Goal: Communication & Community: Participate in discussion

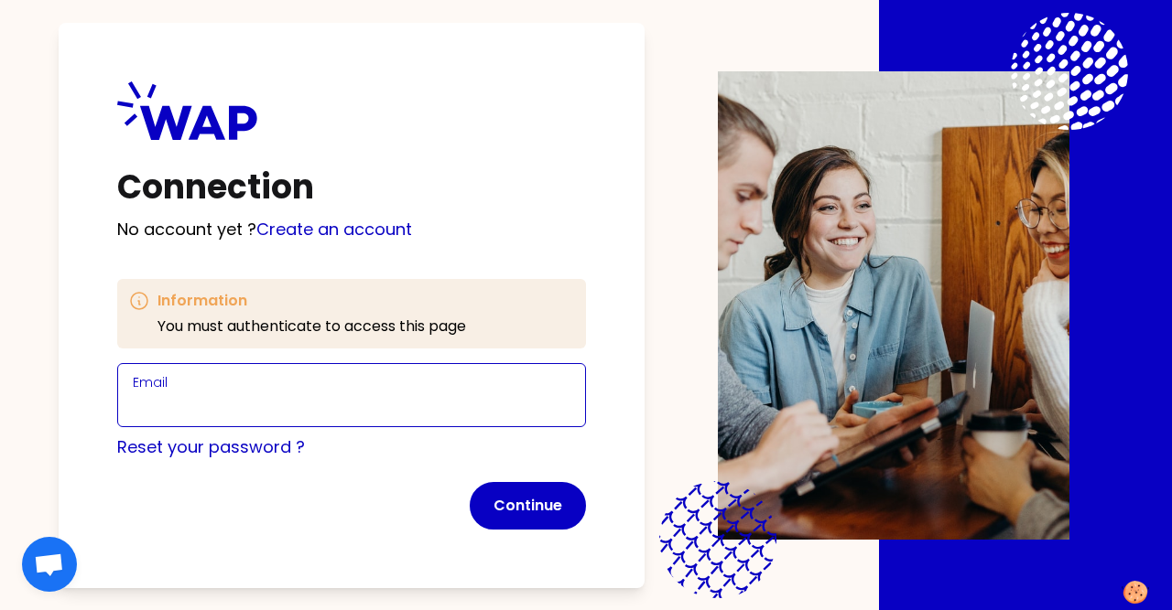
click at [182, 408] on input "Email" at bounding box center [351, 407] width 437 height 26
type input "[EMAIL_ADDRESS][DOMAIN_NAME]"
click button "Continue" at bounding box center [528, 506] width 116 height 48
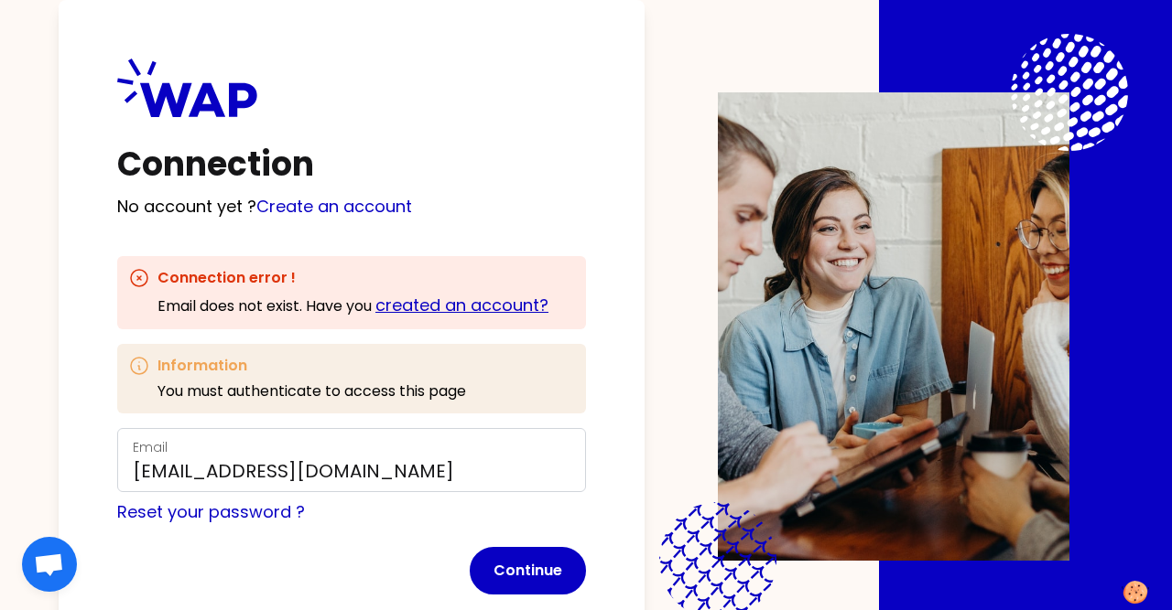
click at [471, 305] on link "created an account?" at bounding box center [461, 305] width 173 height 23
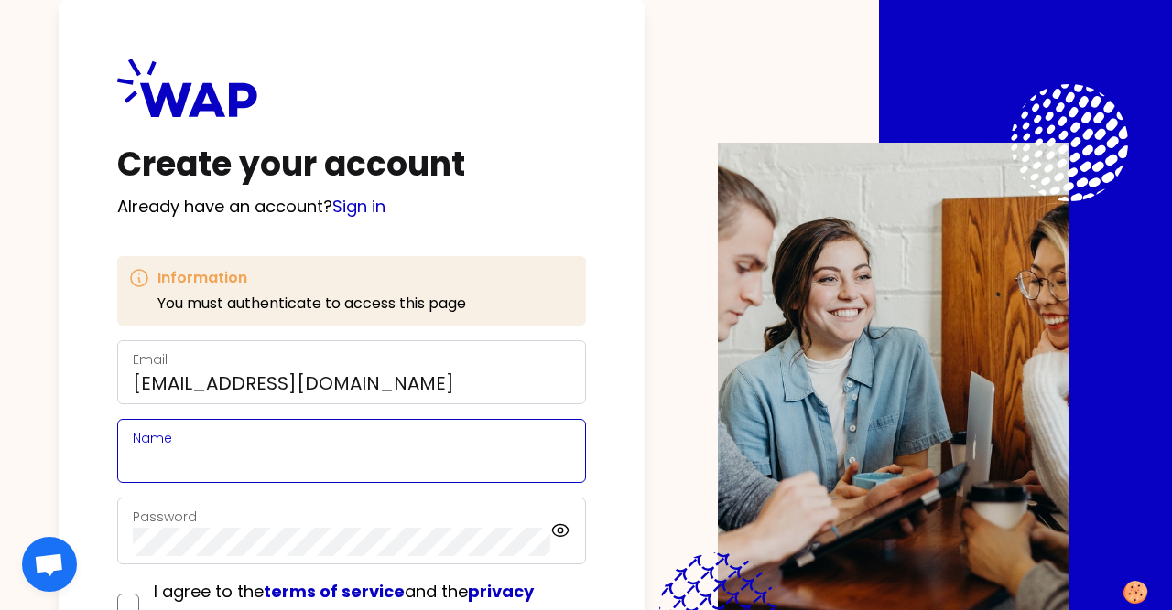
click at [280, 466] on input "Name" at bounding box center [351, 462] width 437 height 26
type input "thibaut"
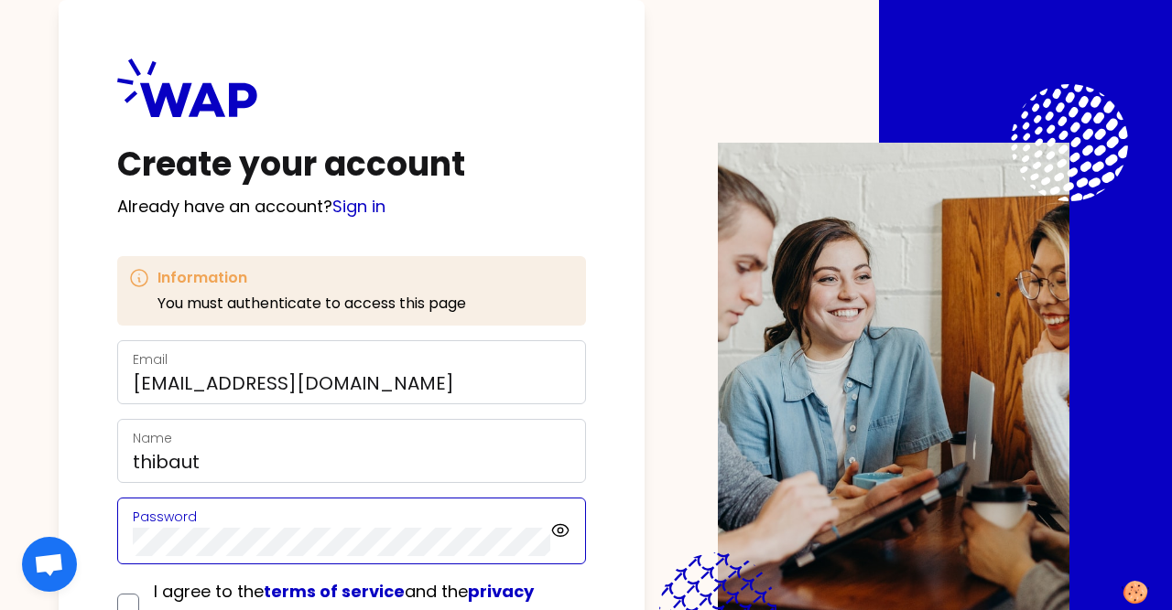
scroll to position [130, 0]
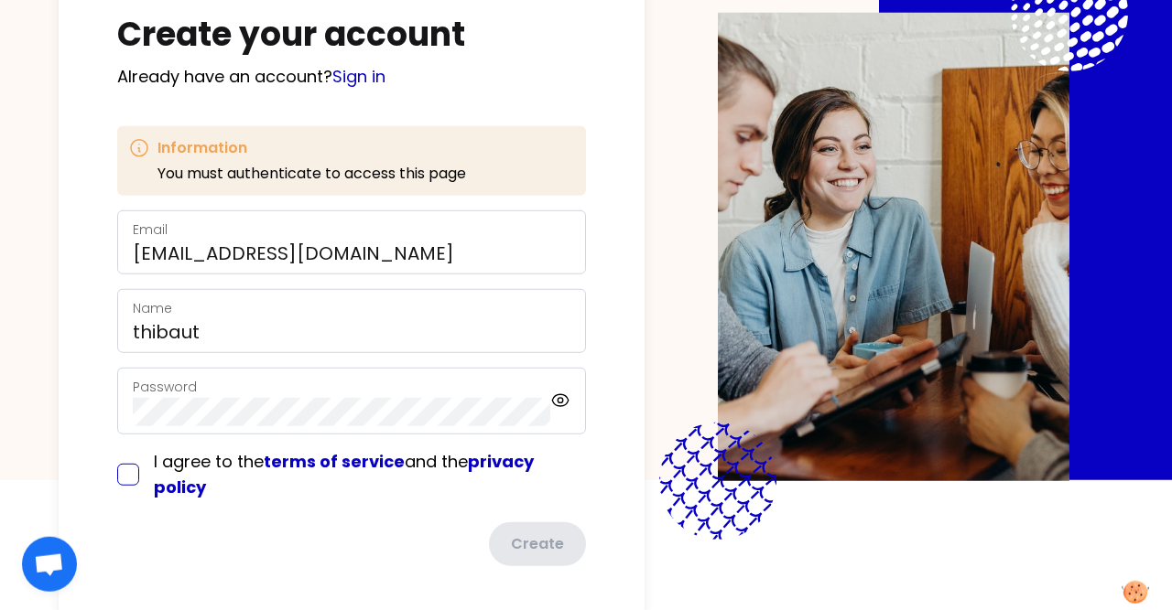
click at [136, 477] on input "checkbox" at bounding box center [128, 475] width 22 height 22
checkbox input "true"
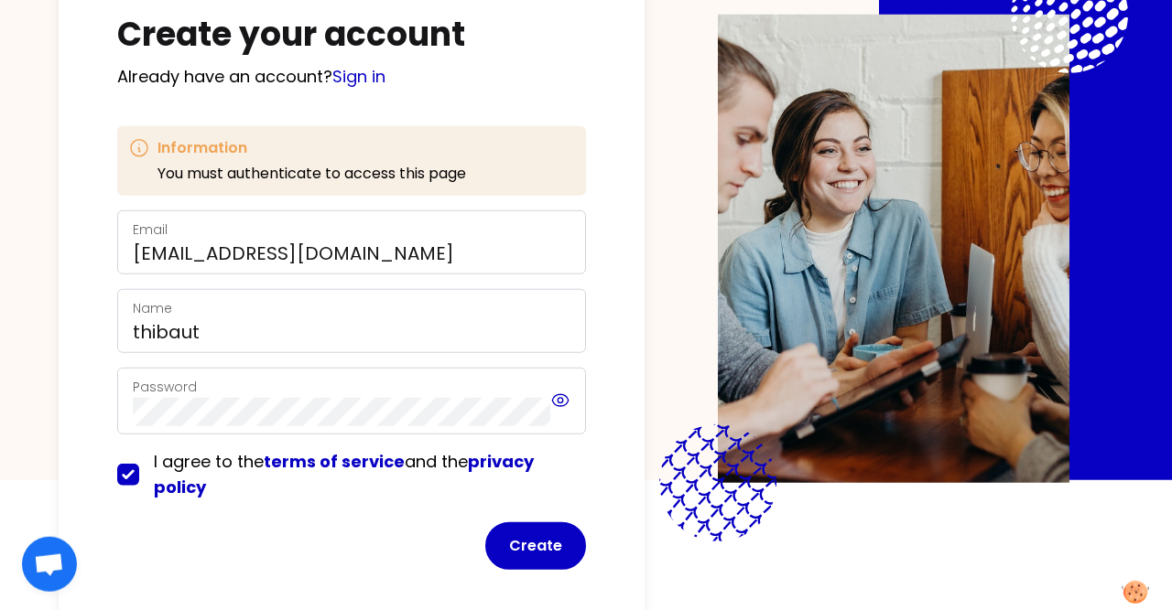
click at [556, 407] on icon at bounding box center [560, 401] width 16 height 12
click at [559, 538] on button "Create" at bounding box center [535, 547] width 101 height 48
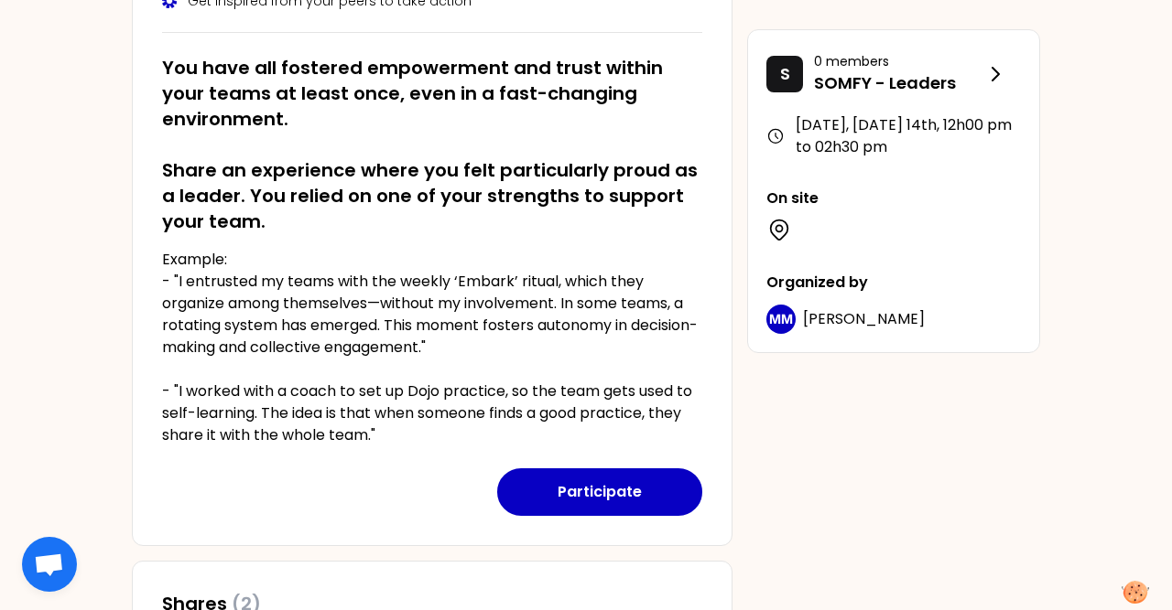
scroll to position [314, 0]
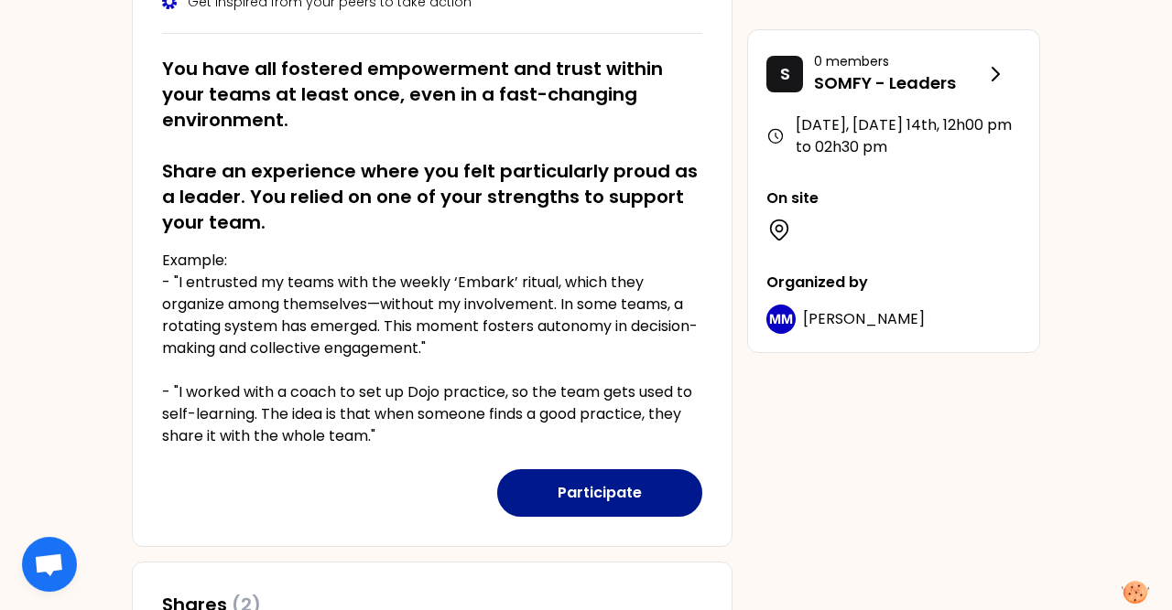
click at [585, 491] on button "Participate" at bounding box center [599, 494] width 205 height 48
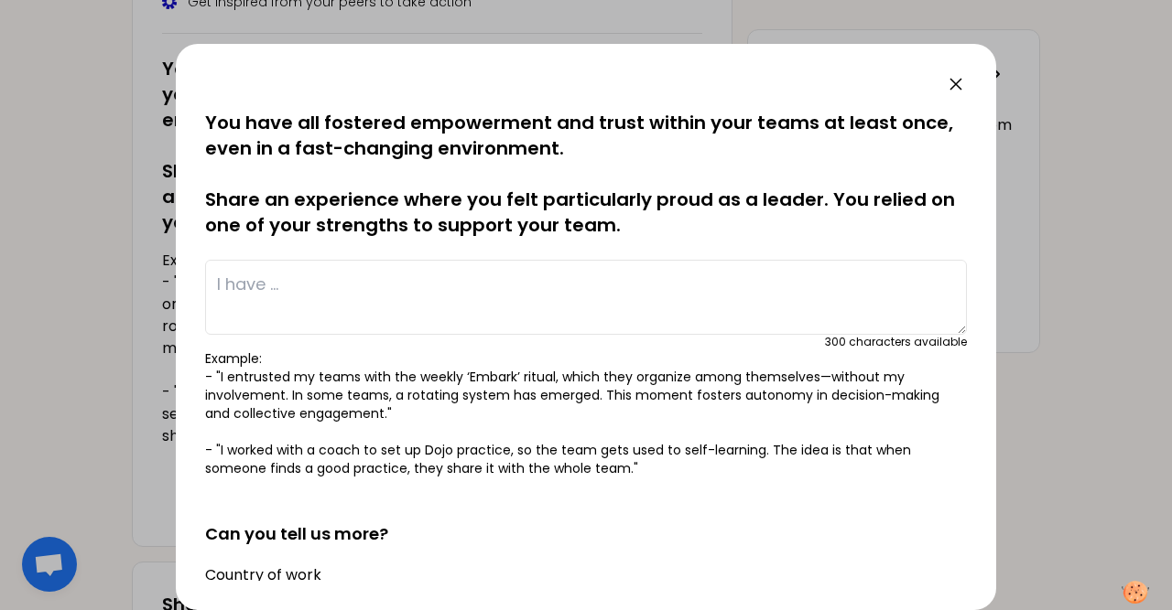
click at [297, 288] on textarea at bounding box center [585, 297] width 761 height 75
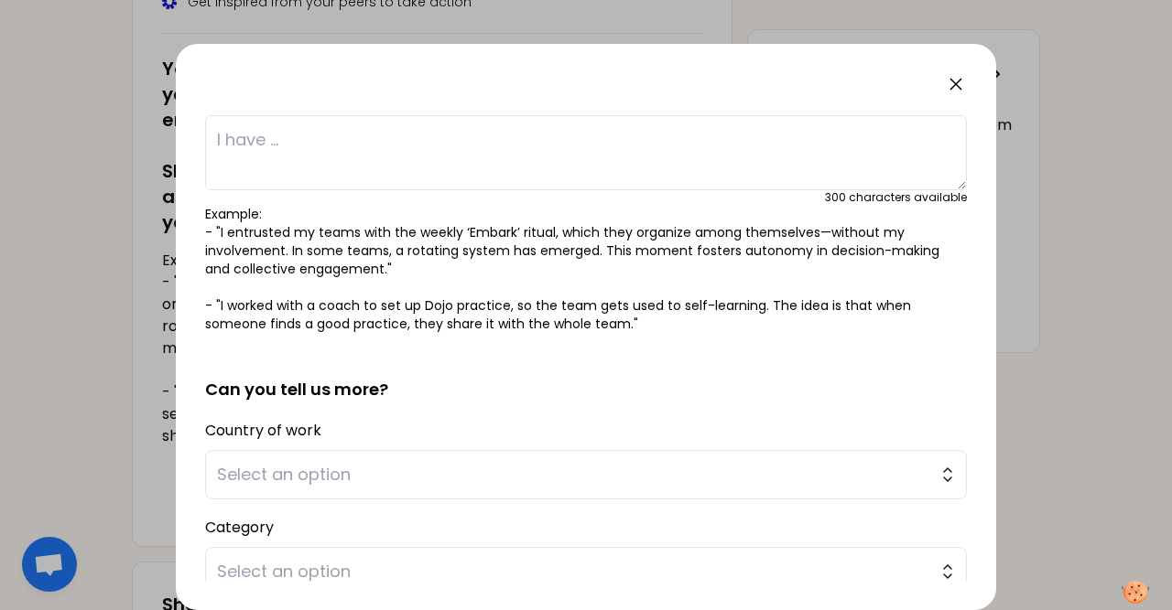
scroll to position [0, 0]
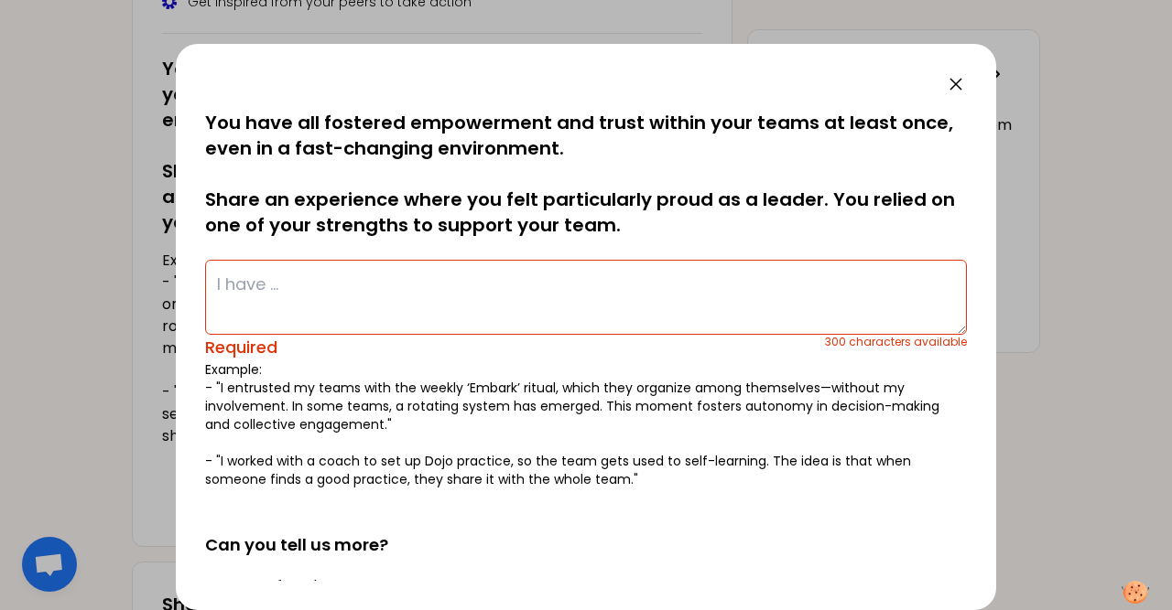
click at [302, 286] on textarea at bounding box center [585, 297] width 761 height 75
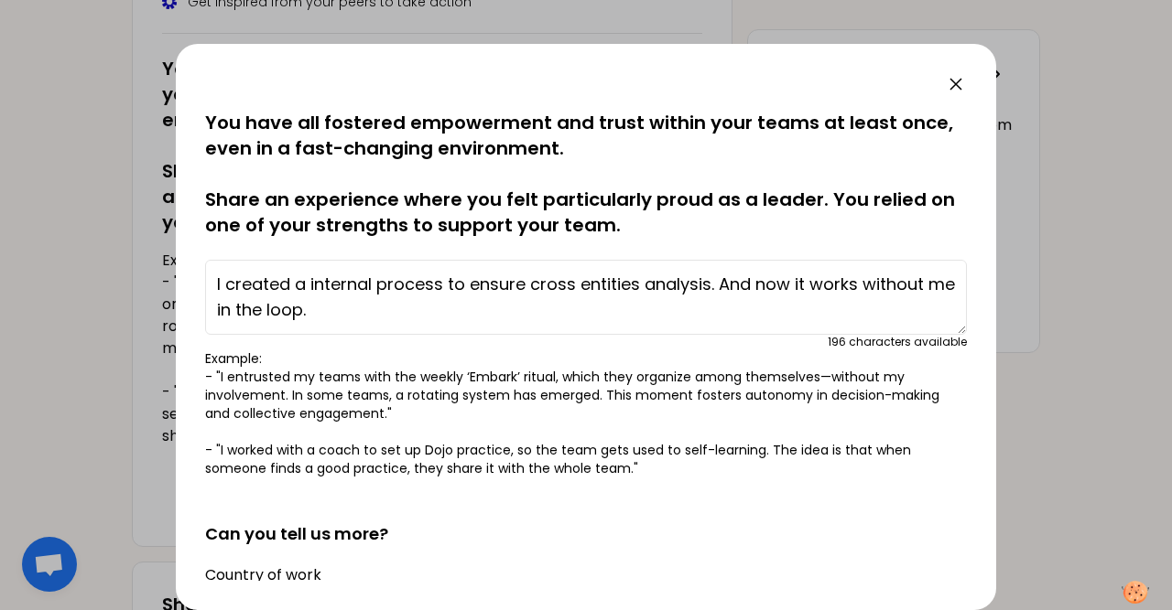
type textarea "I created a internal process to ensure cross entities analysis. And now it work…"
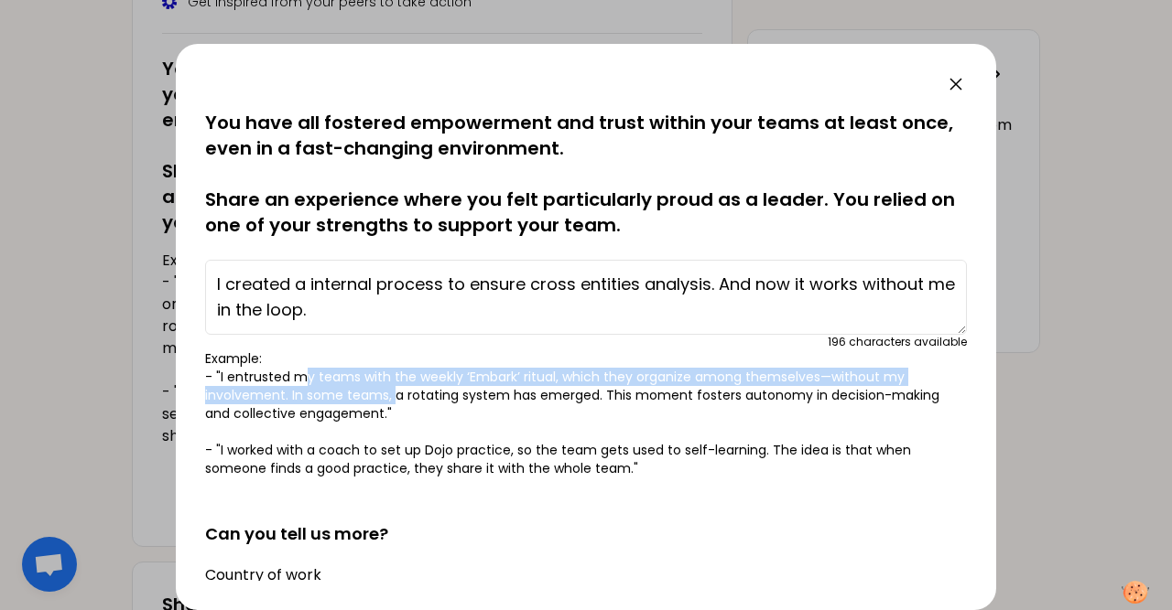
drag, startPoint x: 297, startPoint y: 378, endPoint x: 392, endPoint y: 402, distance: 97.2
click at [392, 402] on p "Example: - "I entrusted my teams with the weekly ‘Embark’ ritual, which they or…" at bounding box center [585, 414] width 761 height 128
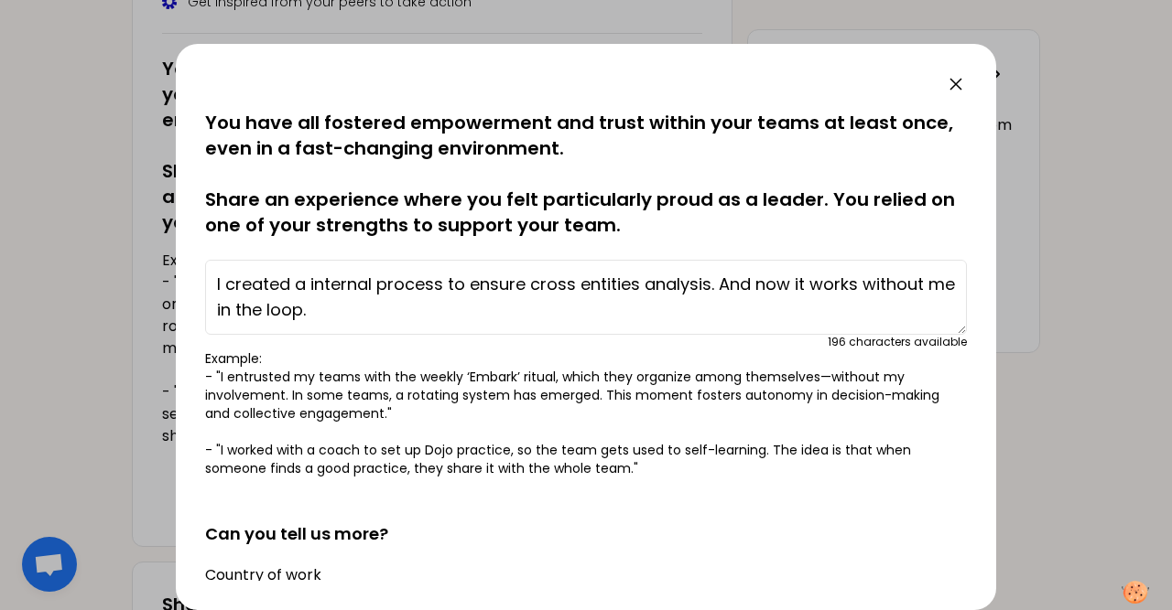
click at [606, 381] on p "Example: - "I entrusted my teams with the weekly ‘Embark’ ritual, which they or…" at bounding box center [585, 414] width 761 height 128
drag, startPoint x: 322, startPoint y: 280, endPoint x: 373, endPoint y: 299, distance: 53.9
click at [373, 299] on textarea "I created a internal process to ensure cross entities analysis. And now it work…" at bounding box center [585, 297] width 761 height 75
click at [521, 288] on textarea "I created a internal process to ensure cross entities analysis. And now it work…" at bounding box center [585, 297] width 761 height 75
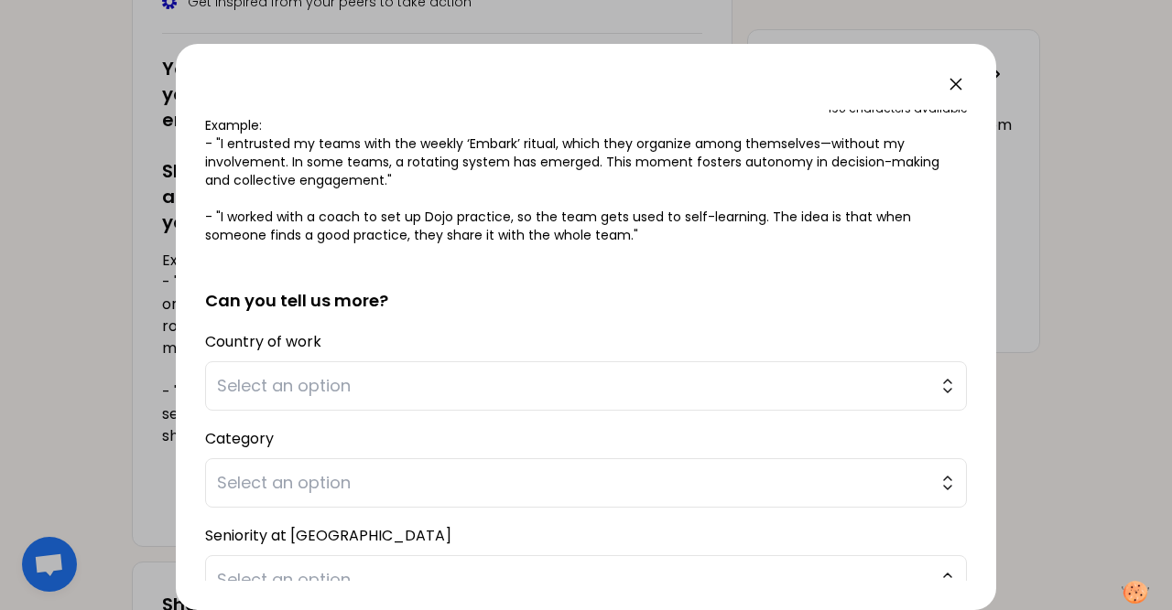
scroll to position [363, 0]
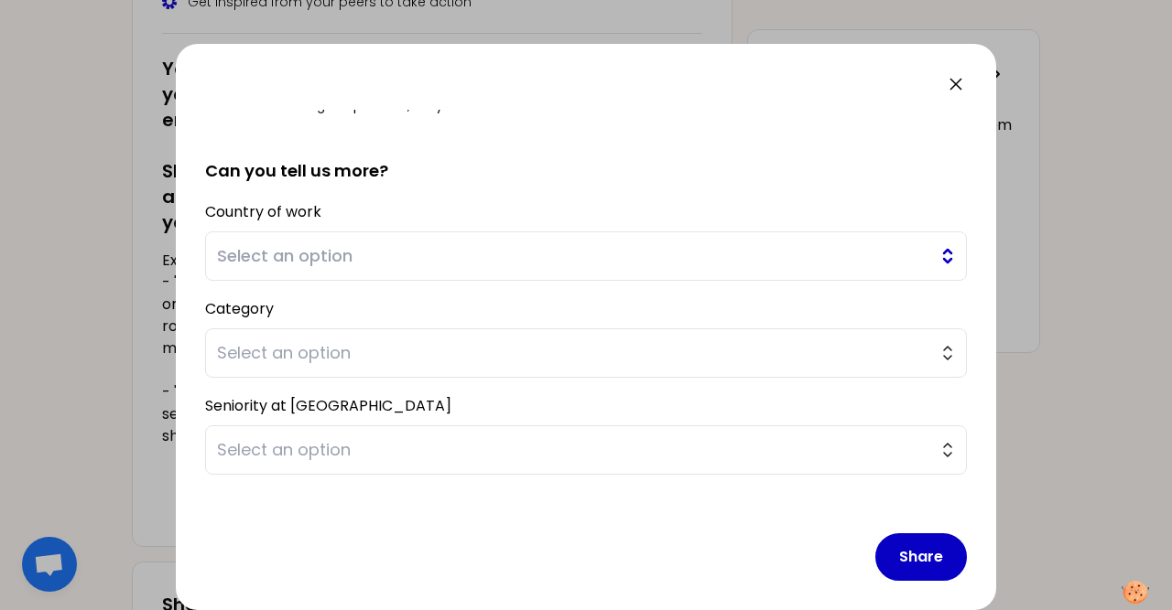
click at [303, 255] on span "Select an option" at bounding box center [573, 256] width 712 height 26
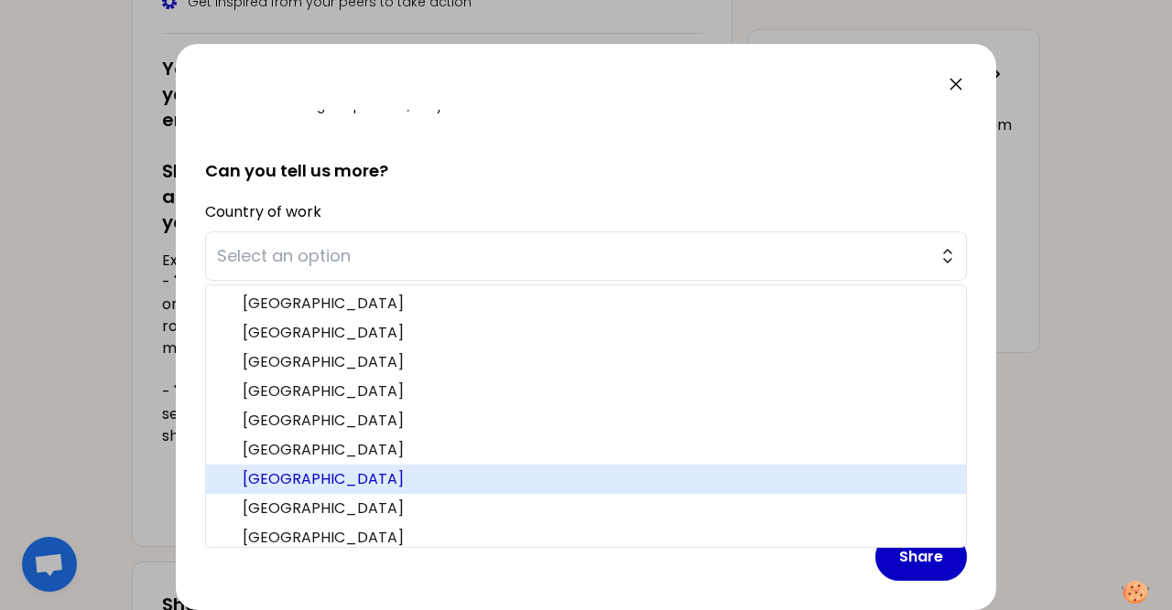
click at [268, 471] on span "[GEOGRAPHIC_DATA]" at bounding box center [597, 480] width 708 height 22
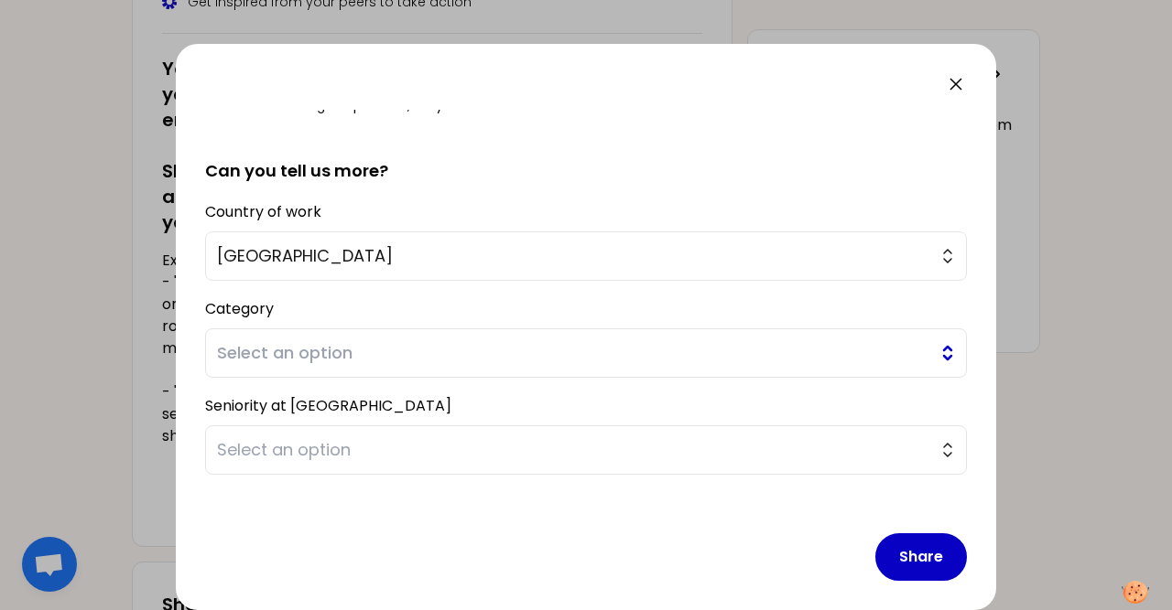
click at [294, 349] on span "Select an option" at bounding box center [573, 353] width 712 height 26
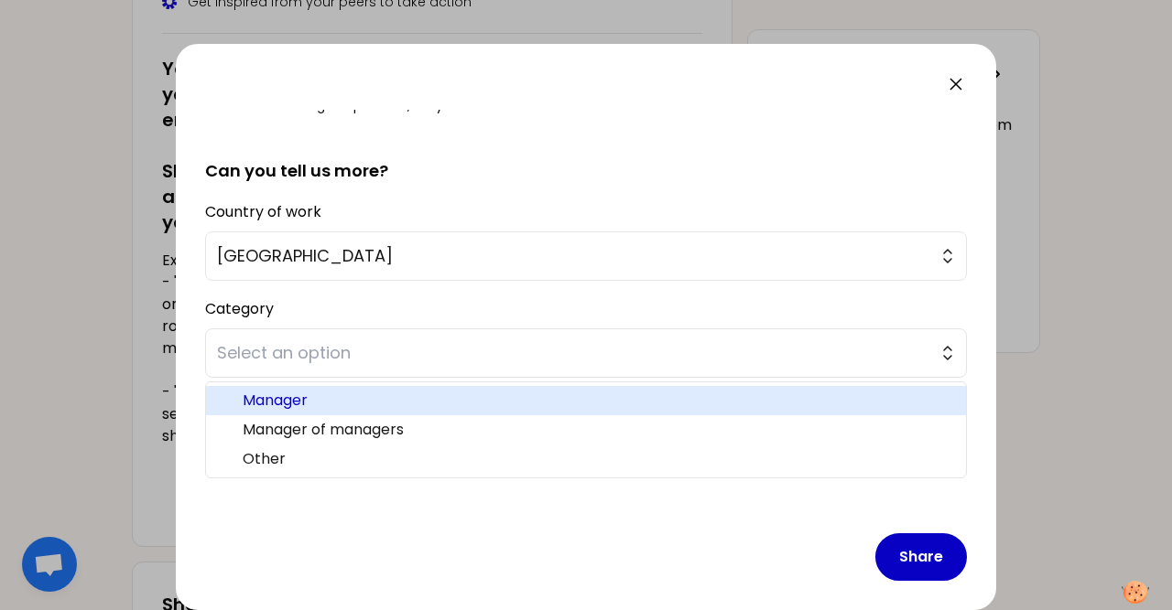
click at [285, 406] on span "Manager" at bounding box center [597, 401] width 708 height 22
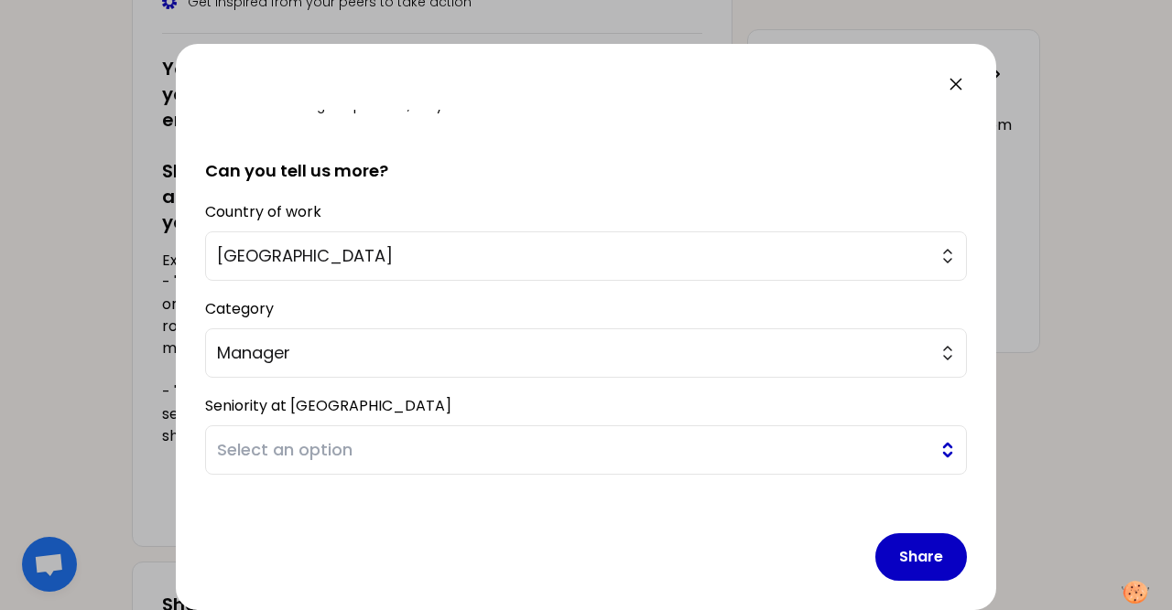
click at [321, 456] on span "Select an option" at bounding box center [573, 450] width 712 height 26
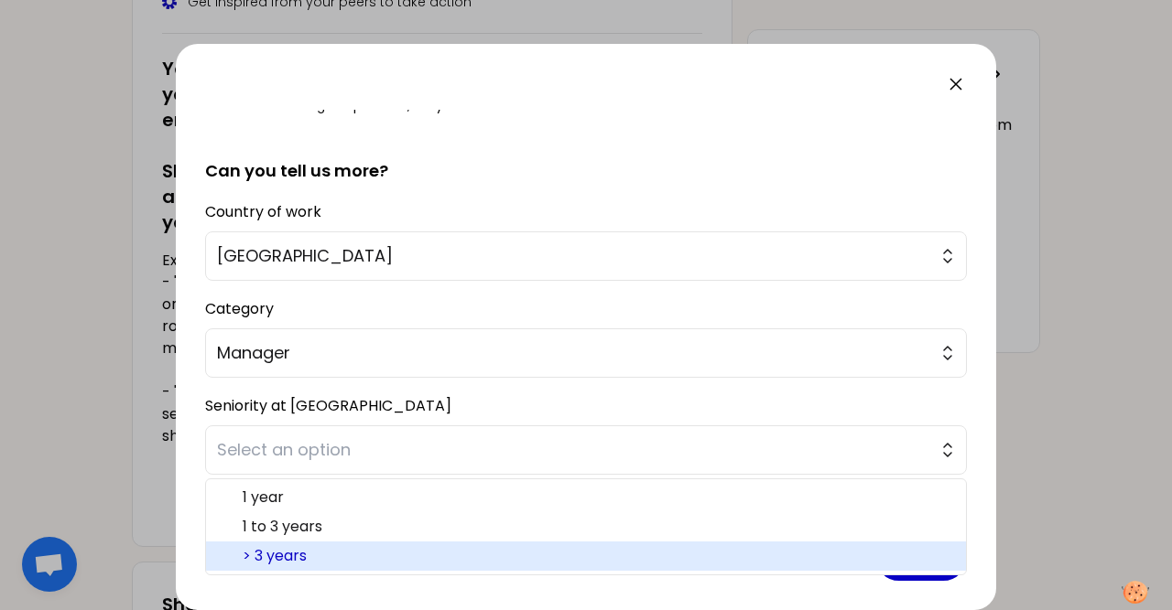
click at [286, 556] on span "> 3 years" at bounding box center [597, 556] width 708 height 22
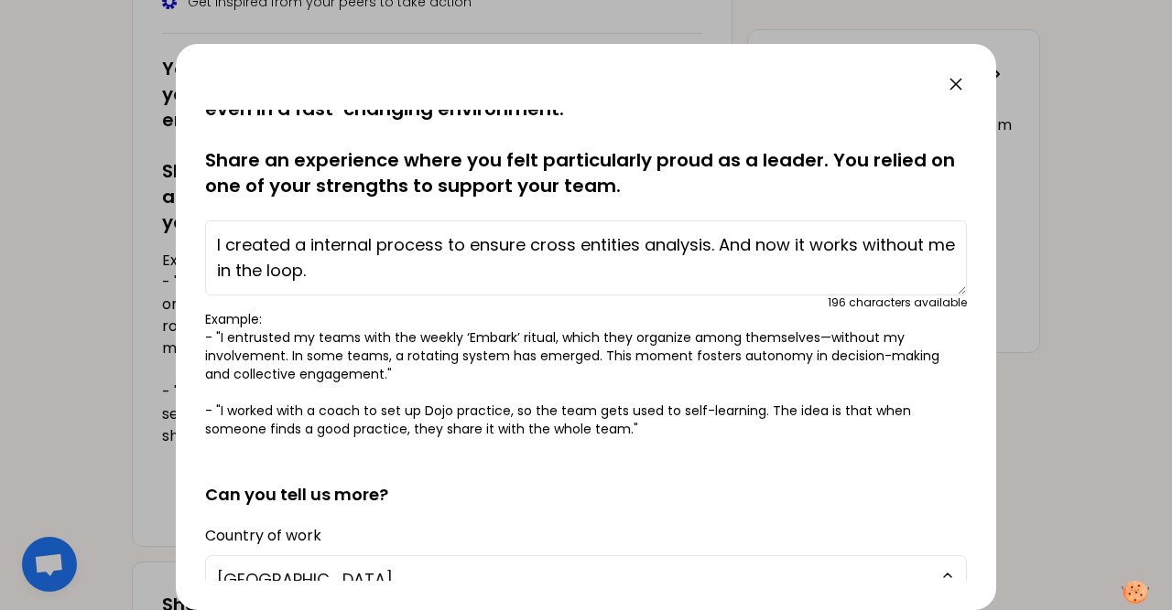
scroll to position [0, 0]
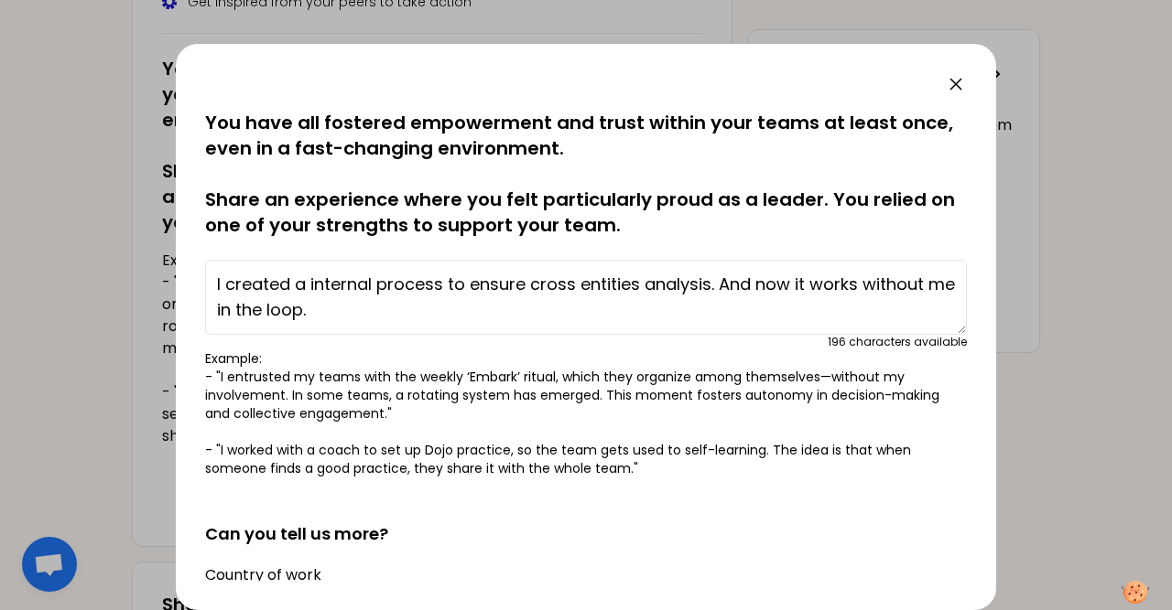
click at [365, 319] on textarea "I created a internal process to ensure cross entities analysis. And now it work…" at bounding box center [585, 297] width 761 height 75
drag, startPoint x: 215, startPoint y: 286, endPoint x: 321, endPoint y: 305, distance: 107.7
click at [321, 305] on textarea "I created a internal process to ensure cross entities analysis. And now it work…" at bounding box center [585, 297] width 761 height 75
click at [334, 308] on textarea "I created a internal process to ensure cross entities analysis. And now it work…" at bounding box center [585, 297] width 761 height 75
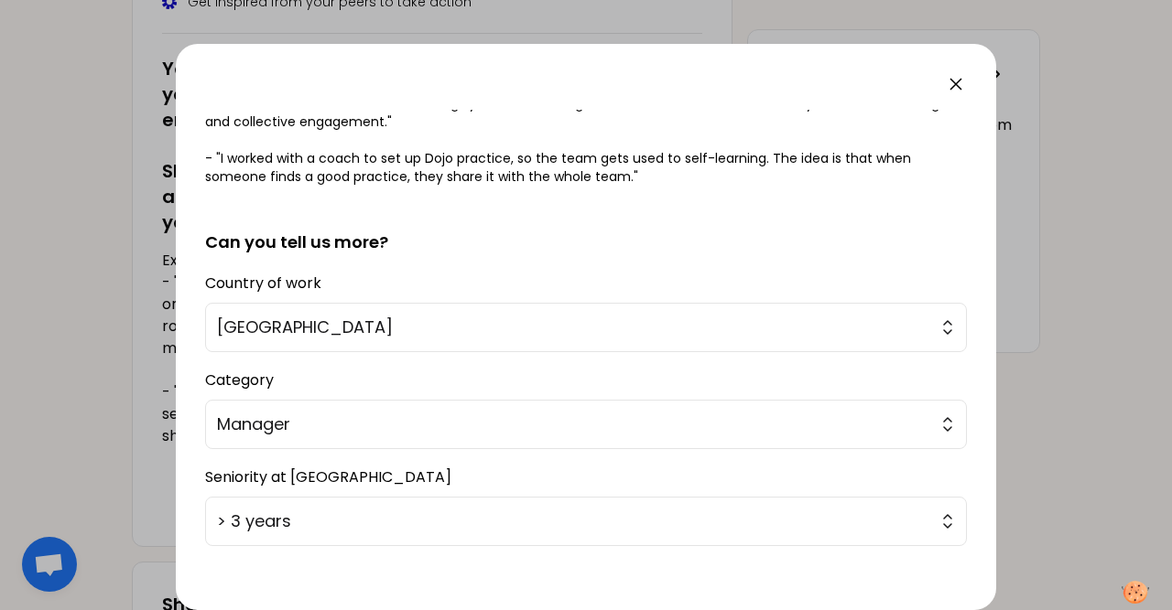
scroll to position [375, 0]
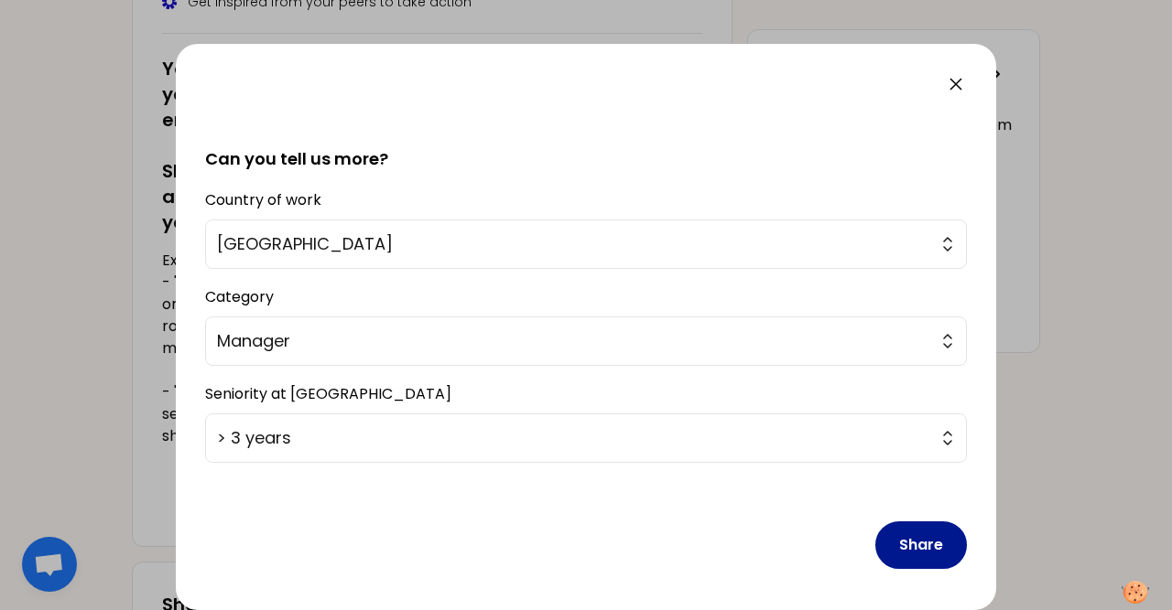
click at [913, 541] on button "Share" at bounding box center [921, 546] width 92 height 48
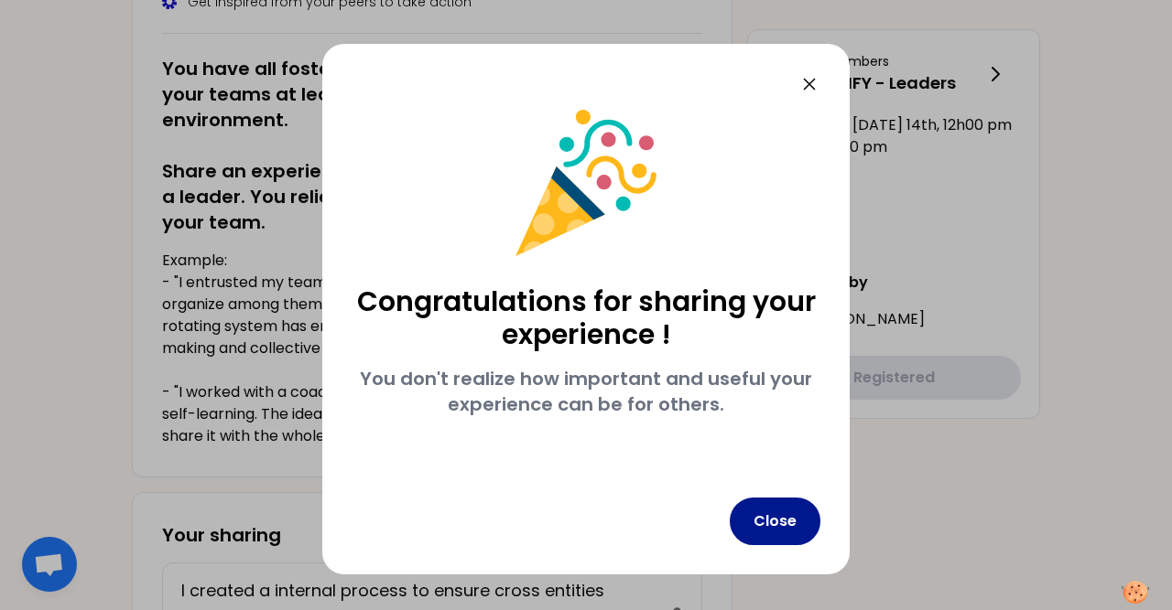
click at [777, 524] on button "Close" at bounding box center [774, 522] width 91 height 48
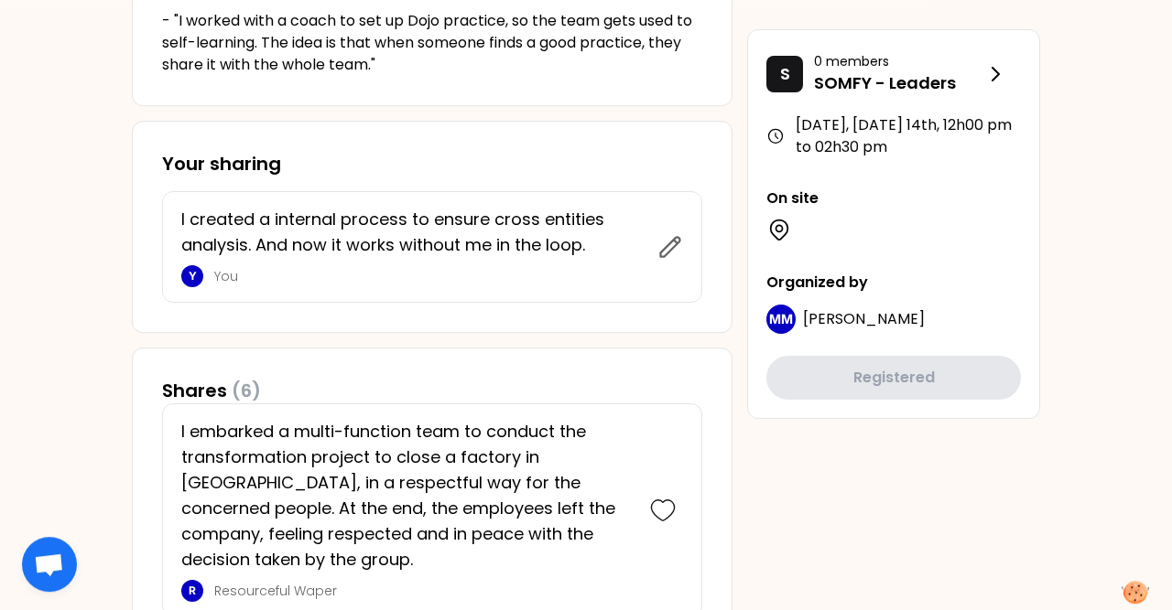
scroll to position [685, 0]
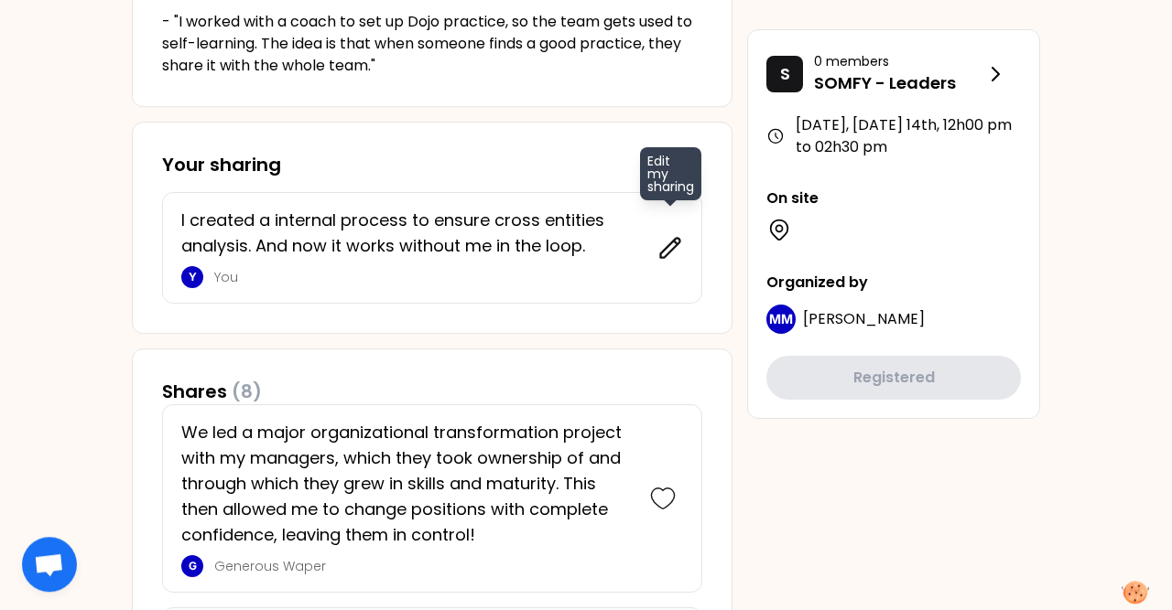
click at [669, 253] on icon at bounding box center [670, 248] width 26 height 26
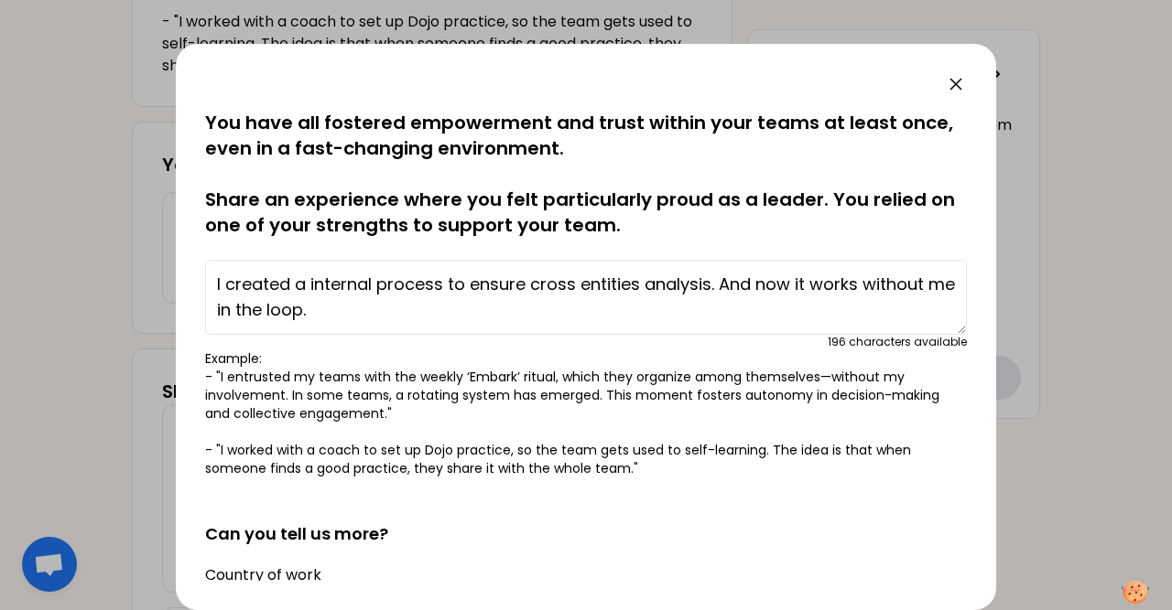
click at [248, 286] on textarea "I created a internal process to ensure cross entities analysis. And now it work…" at bounding box center [585, 297] width 761 height 75
click at [915, 285] on textarea "I request to my team an internal process to ensure cross entities analysis. And…" at bounding box center [585, 297] width 761 height 75
click at [744, 301] on textarea "I request to my team an internal process to ensure cross entities analysis. And…" at bounding box center [585, 297] width 761 height 75
click at [659, 308] on textarea "I request to my team an internal process to ensure cross entities analysis. And…" at bounding box center [585, 297] width 761 height 75
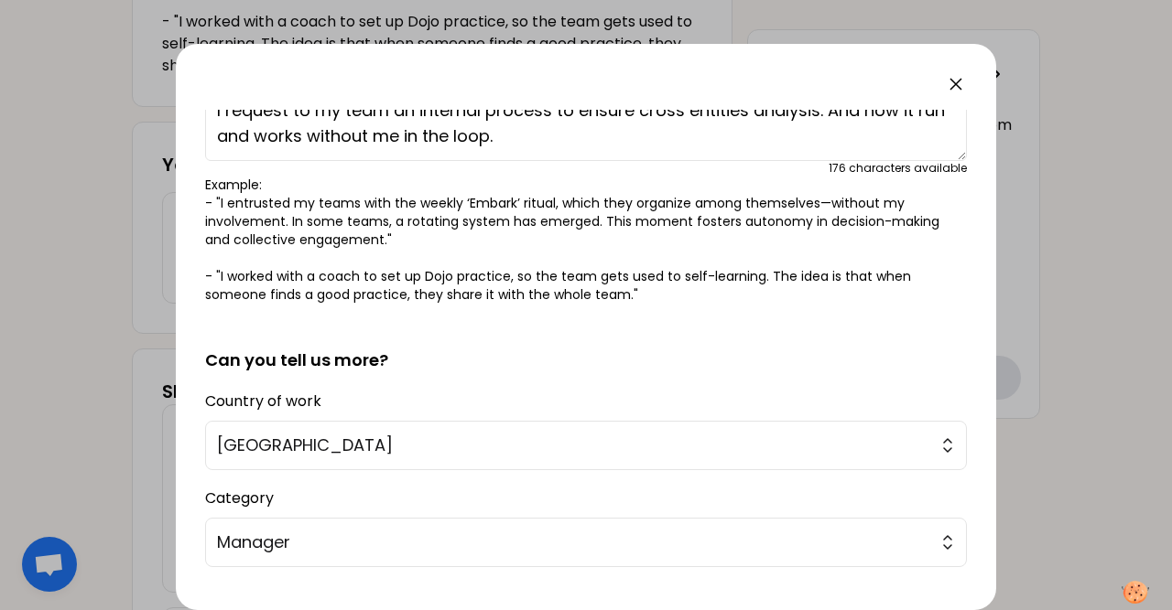
scroll to position [173, 0]
type textarea "I request to my team an internal process to ensure cross entities analysis. And…"
click at [777, 209] on p "Example: - "I entrusted my teams with the weekly ‘Embark’ ritual, which they or…" at bounding box center [585, 241] width 761 height 128
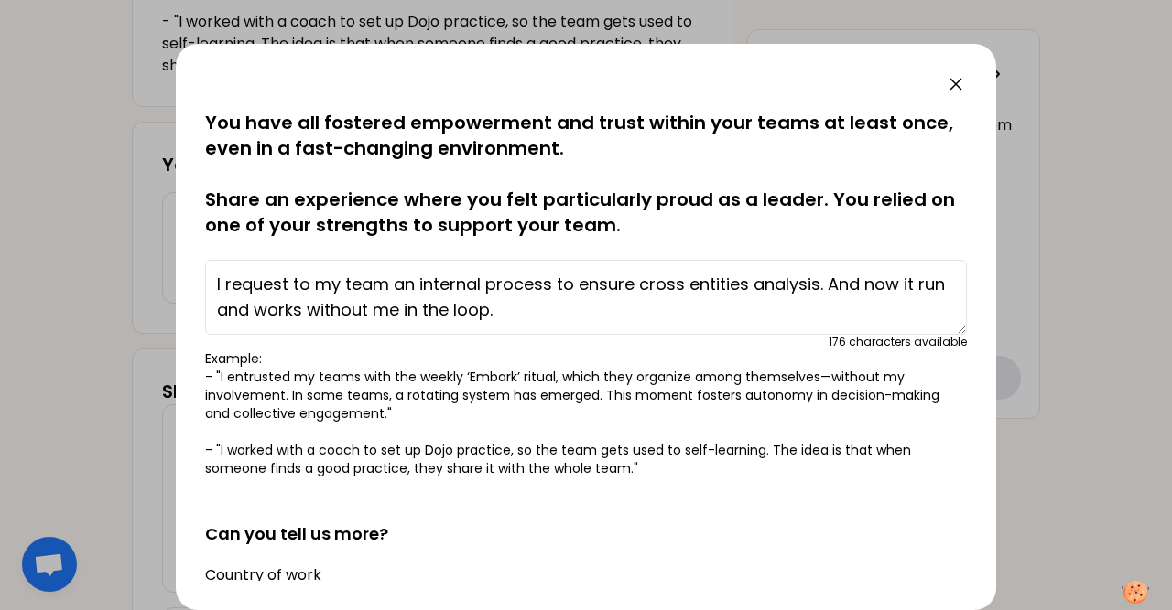
click at [803, 236] on p "You have all fostered empowerment and trust within your teams at least once, ev…" at bounding box center [585, 174] width 761 height 128
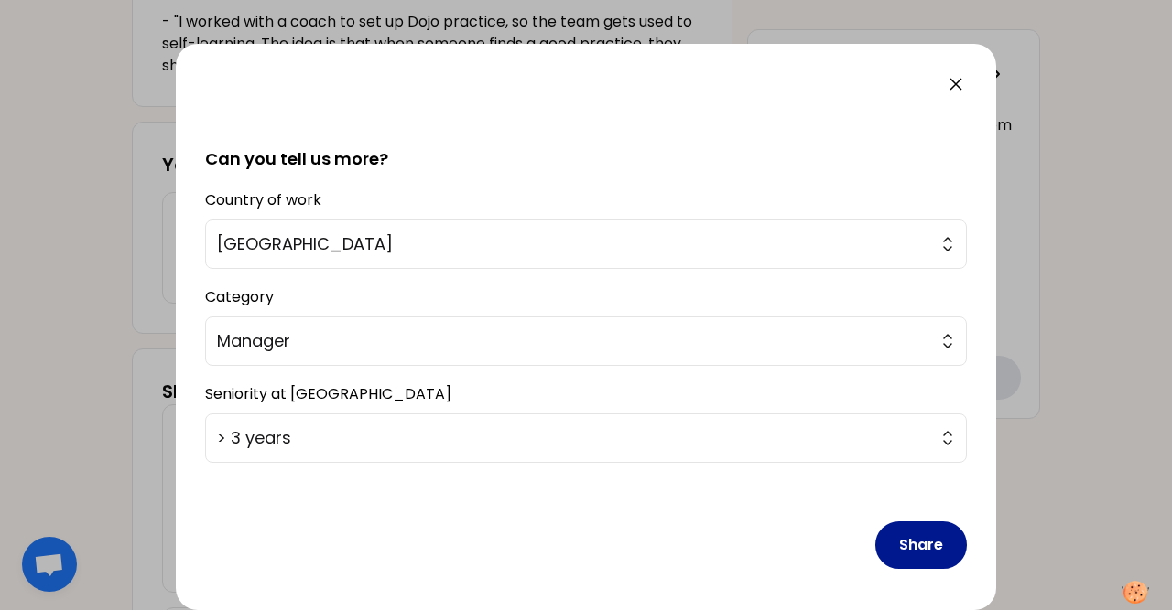
click at [905, 542] on button "Share" at bounding box center [921, 546] width 92 height 48
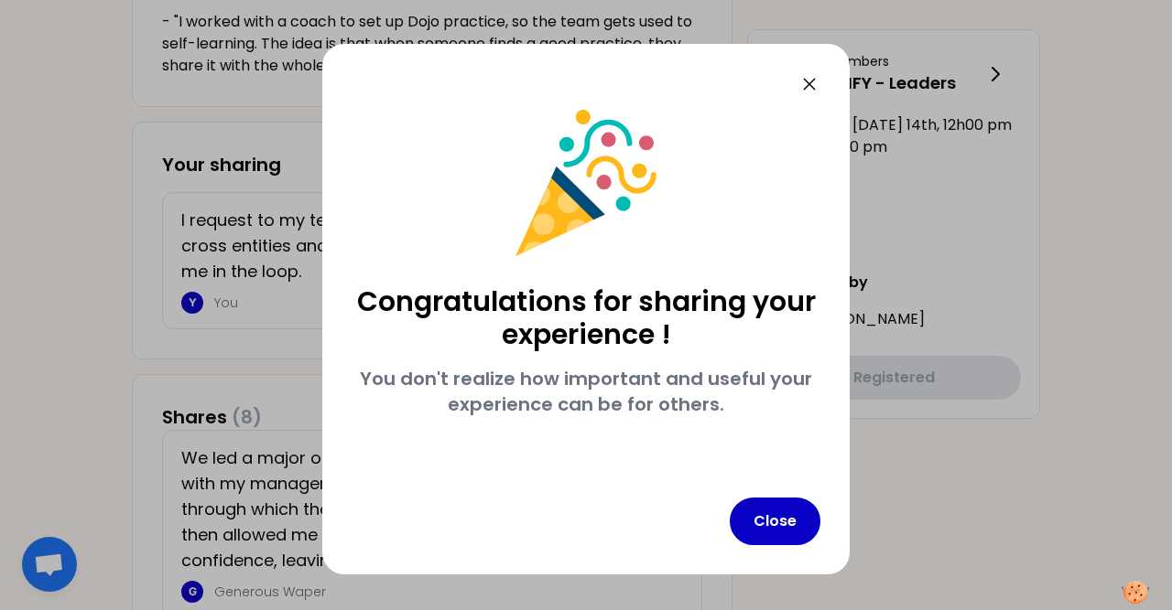
click at [802, 87] on icon at bounding box center [809, 84] width 22 height 22
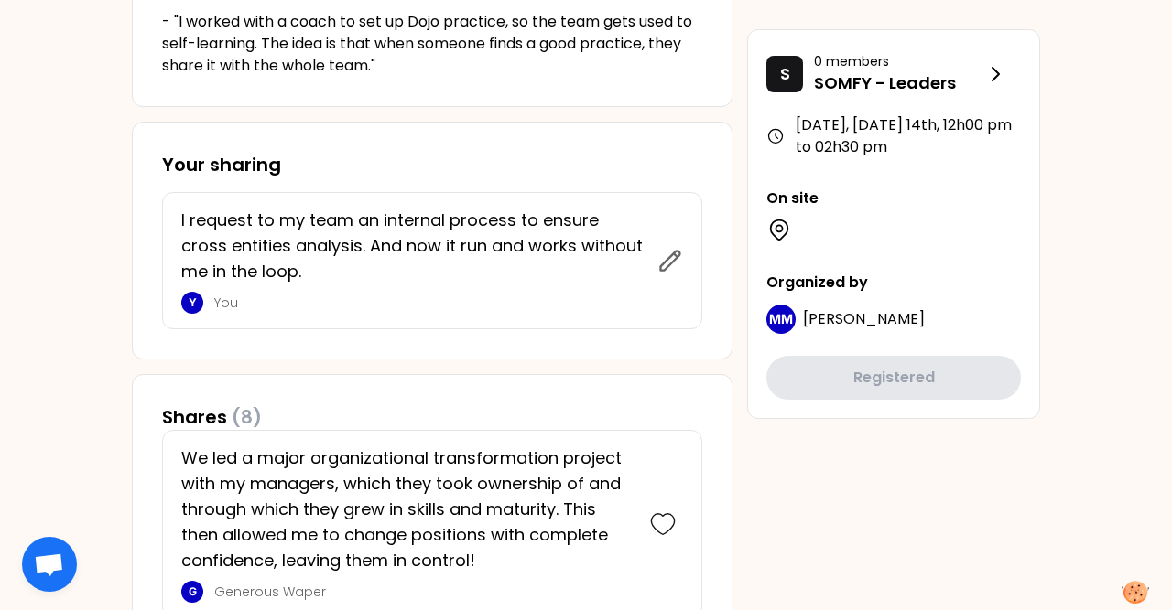
click at [654, 265] on div "I request to my team an internal process to ensure cross entities analysis. And…" at bounding box center [419, 261] width 476 height 106
click at [663, 265] on icon at bounding box center [670, 261] width 26 height 26
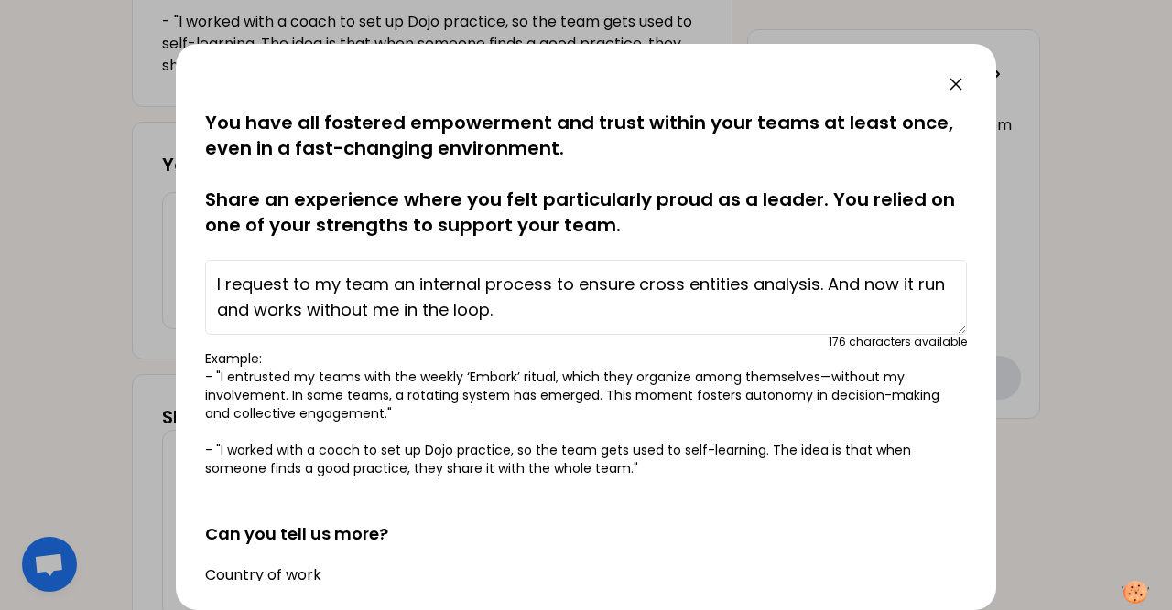
click at [144, 215] on div at bounding box center [586, 305] width 1172 height 610
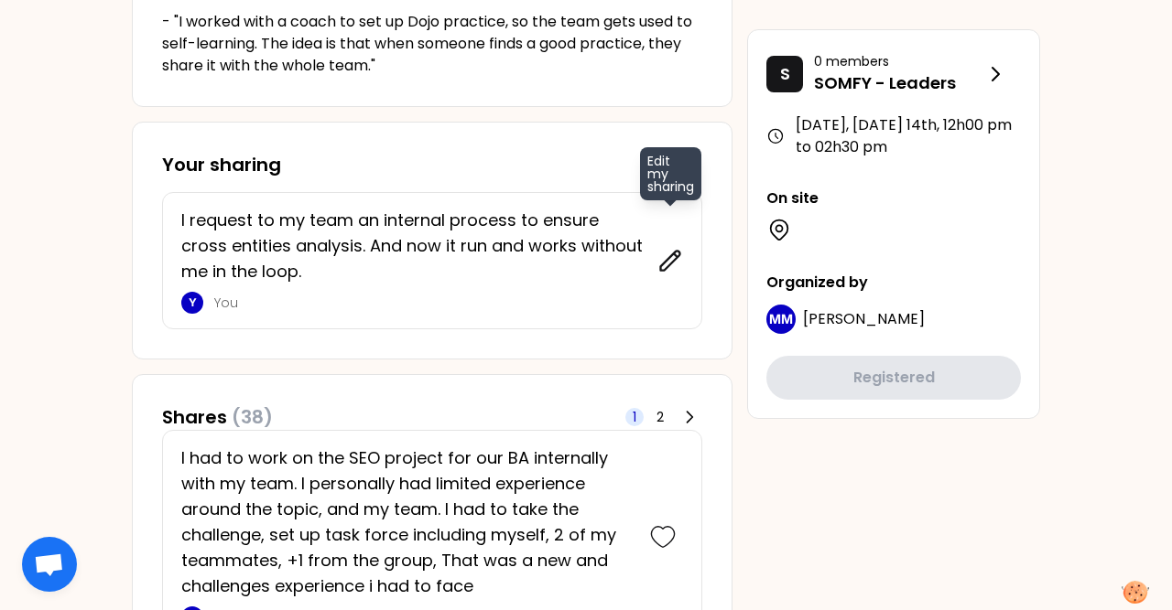
click at [672, 265] on icon at bounding box center [670, 261] width 26 height 26
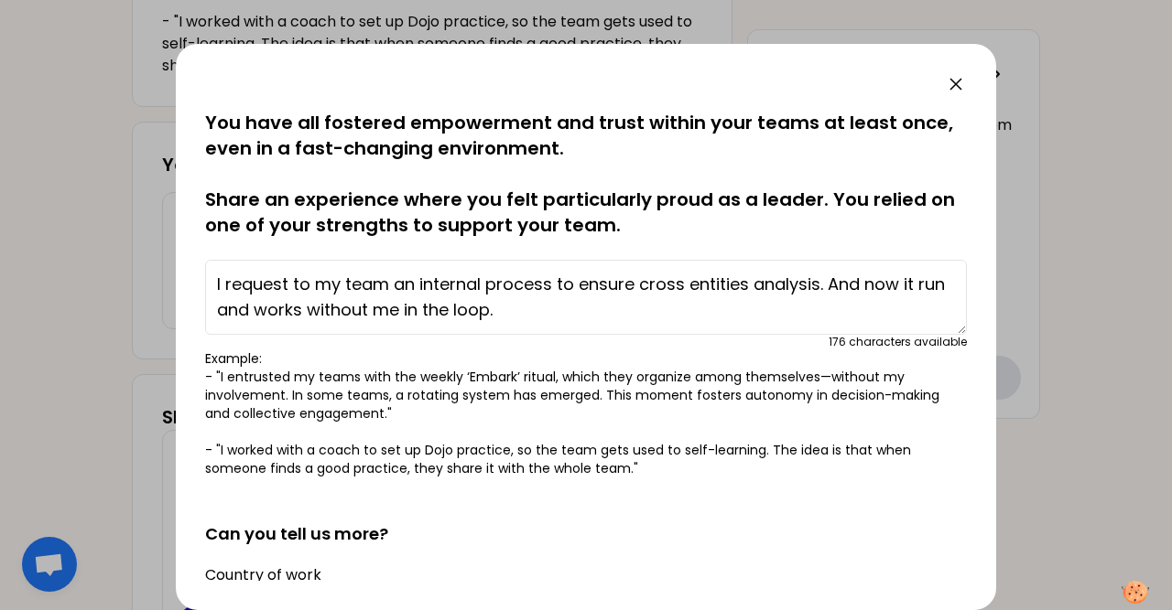
click at [286, 281] on textarea "I request to my team an internal process to ensure cross entities analysis. And…" at bounding box center [585, 297] width 761 height 75
drag, startPoint x: 845, startPoint y: 287, endPoint x: 848, endPoint y: 305, distance: 17.6
click at [848, 305] on textarea "I requested to my team an internal process to ensure cross entities analysis. A…" at bounding box center [585, 297] width 761 height 75
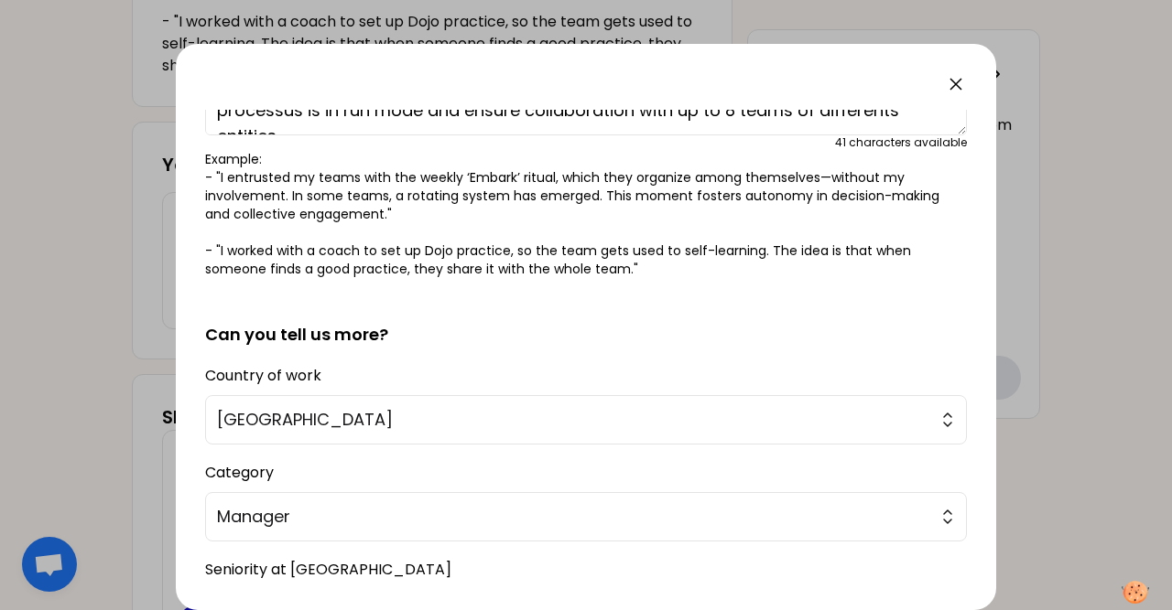
scroll to position [375, 0]
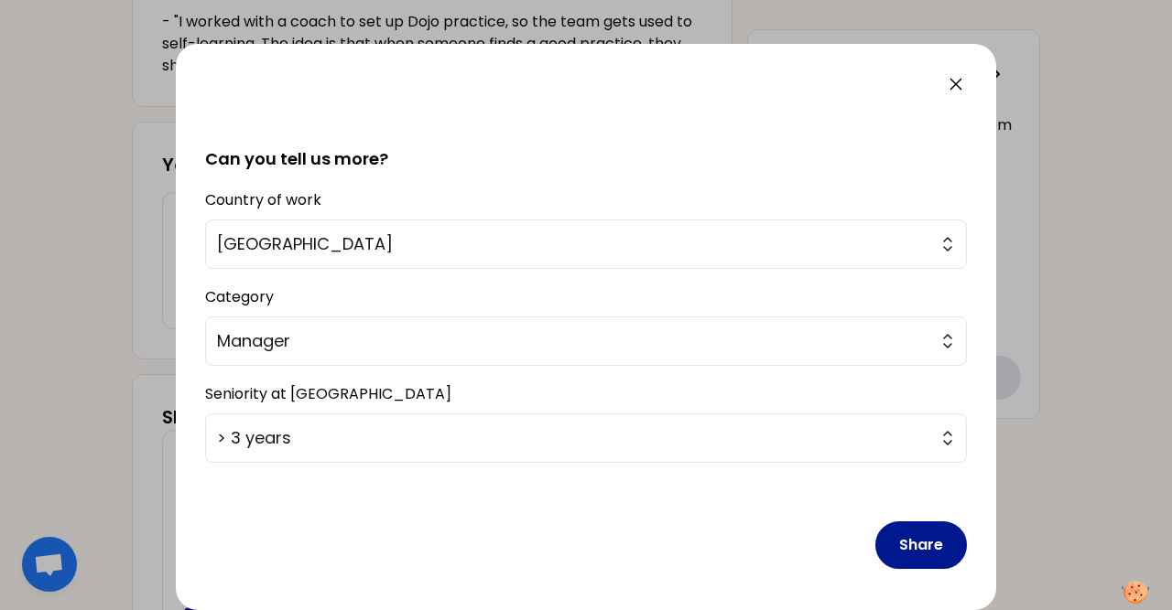
type textarea "I requested to my team an internal process to ensure cross entities analysis. t…"
click at [939, 537] on button "Share" at bounding box center [921, 546] width 92 height 48
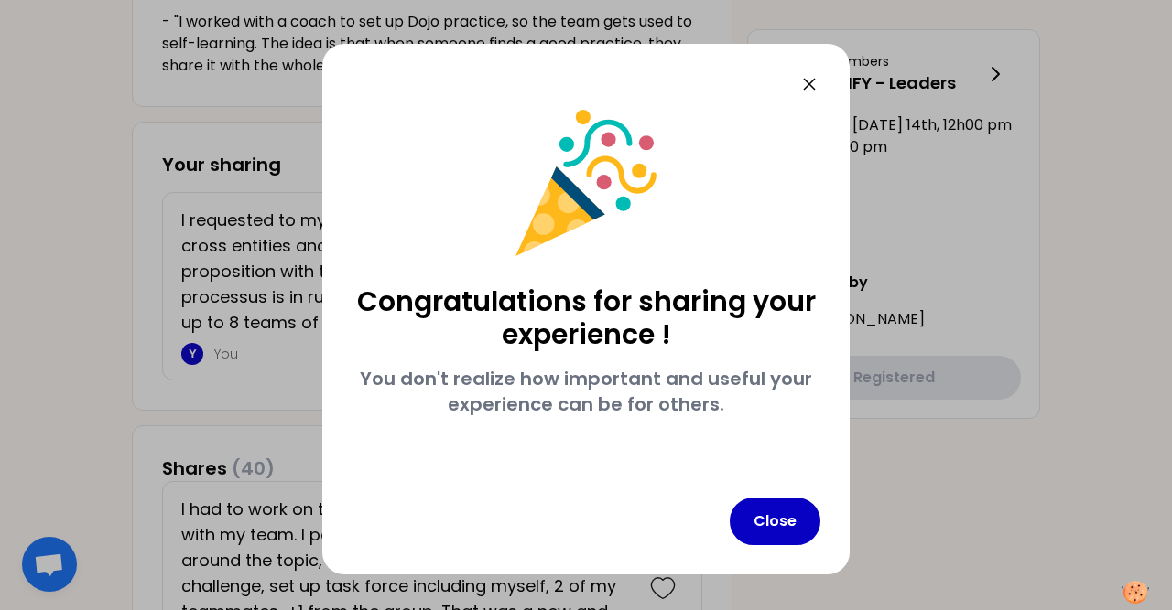
scroll to position [0, 0]
click at [750, 523] on button "Close" at bounding box center [774, 522] width 91 height 48
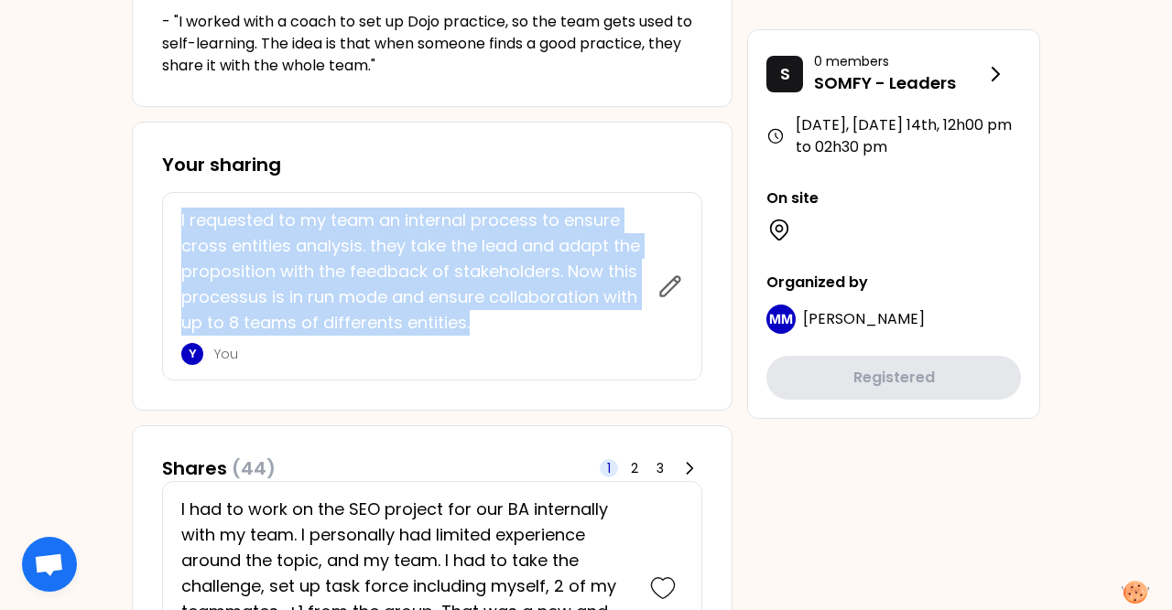
drag, startPoint x: 182, startPoint y: 221, endPoint x: 489, endPoint y: 317, distance: 321.0
click at [489, 317] on p "I requested to my team an internal process to ensure cross entities analysis. t…" at bounding box center [413, 272] width 465 height 128
copy p "I requested to my team an internal process to ensure cross entities analysis. t…"
